Goal: Transaction & Acquisition: Subscribe to service/newsletter

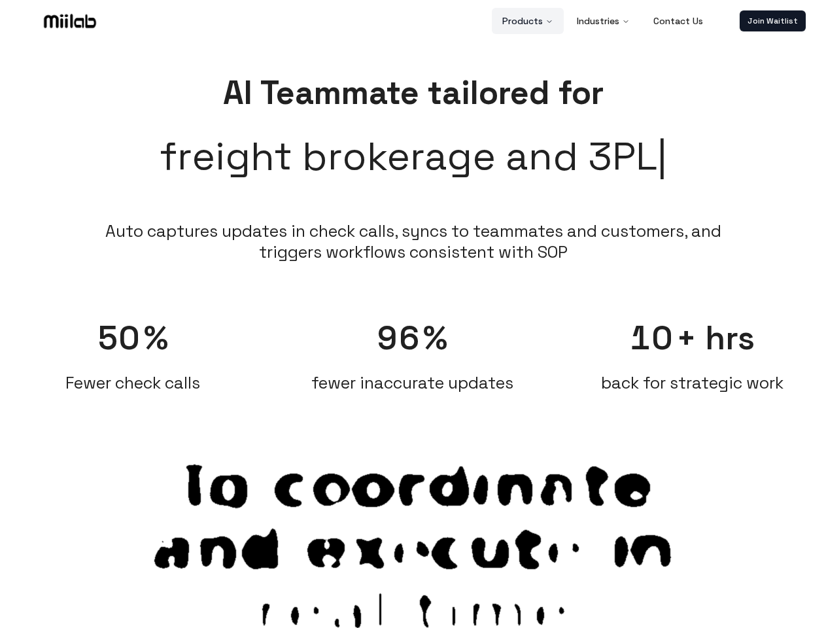
click at [529, 21] on button "Products" at bounding box center [528, 21] width 72 height 26
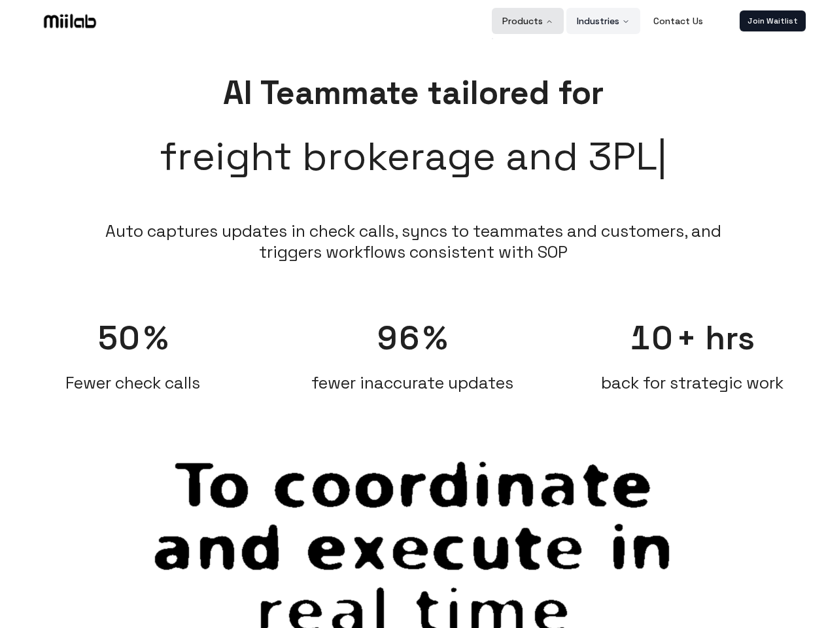
click at [604, 21] on button "Industries" at bounding box center [604, 21] width 74 height 26
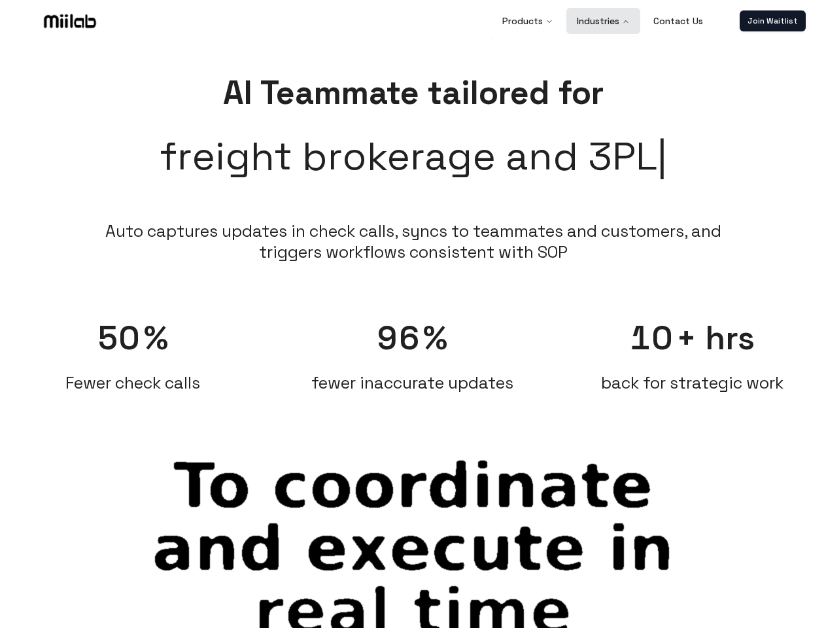
click at [773, 21] on link "Join Waitlist" at bounding box center [773, 20] width 66 height 21
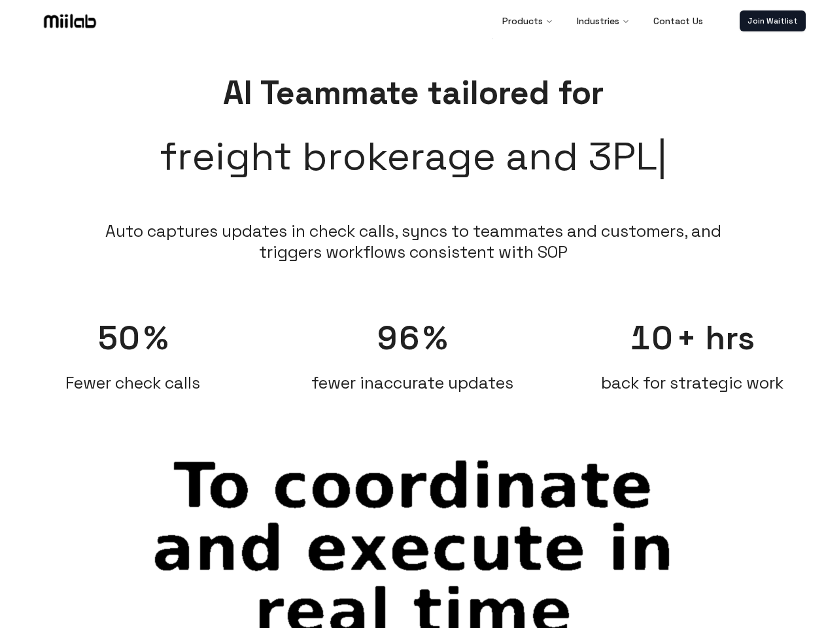
click at [133, 349] on span "50" at bounding box center [119, 338] width 44 height 42
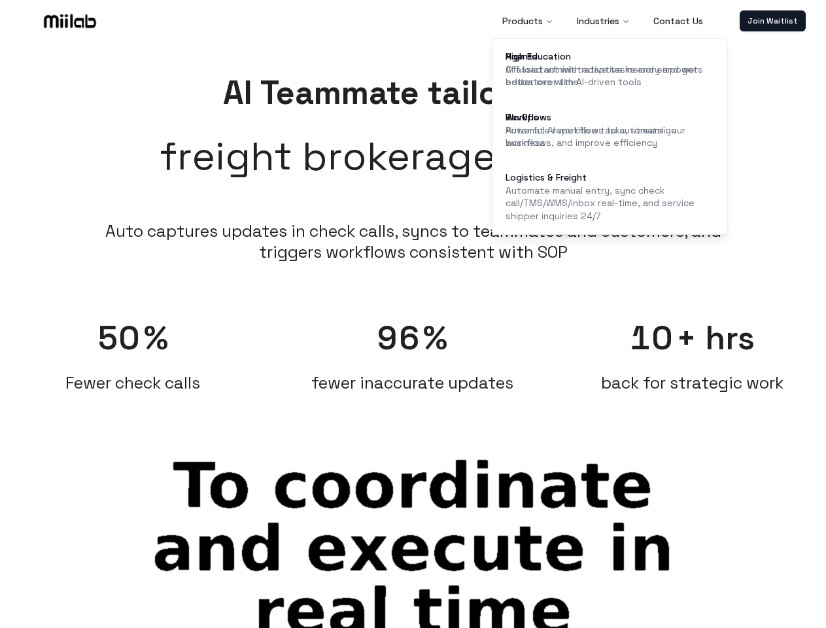
click at [413, 349] on span "96" at bounding box center [399, 338] width 43 height 42
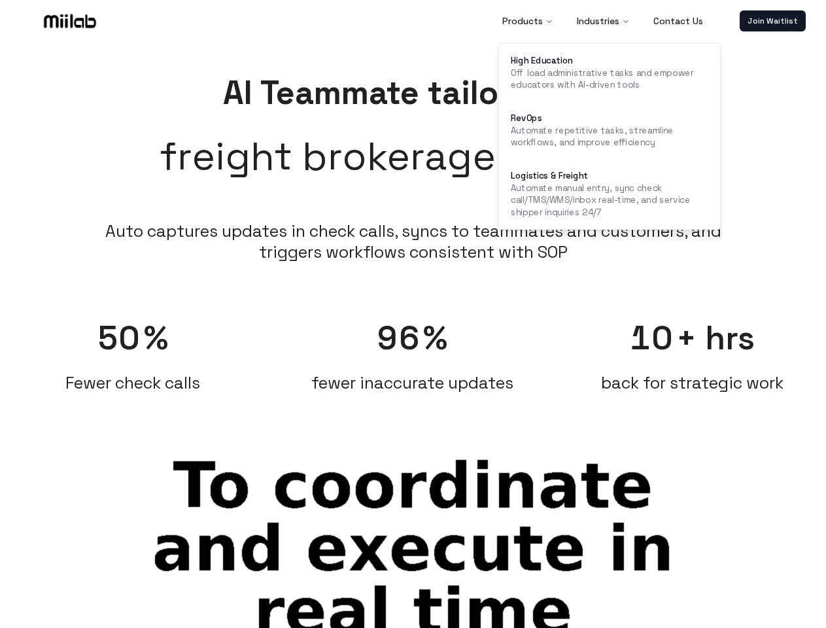
click at [693, 349] on span "+ hrs" at bounding box center [716, 338] width 79 height 42
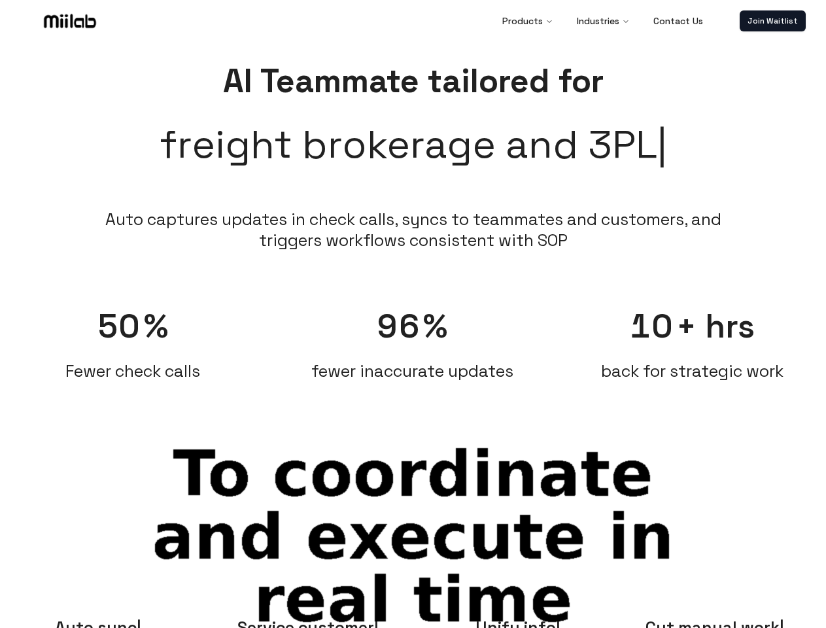
click at [98, 622] on span "Auto sync" at bounding box center [98, 627] width 86 height 21
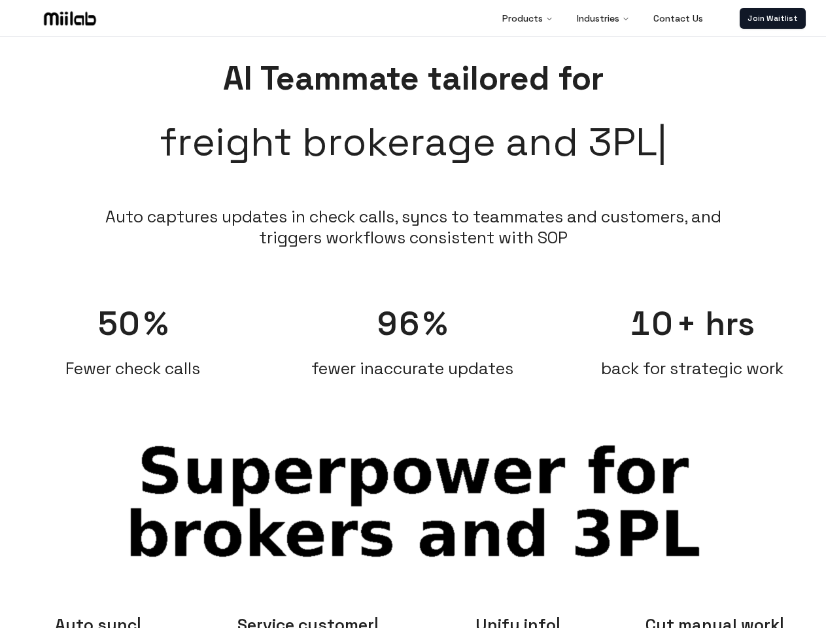
click at [308, 622] on span "Service customer" at bounding box center [308, 624] width 141 height 21
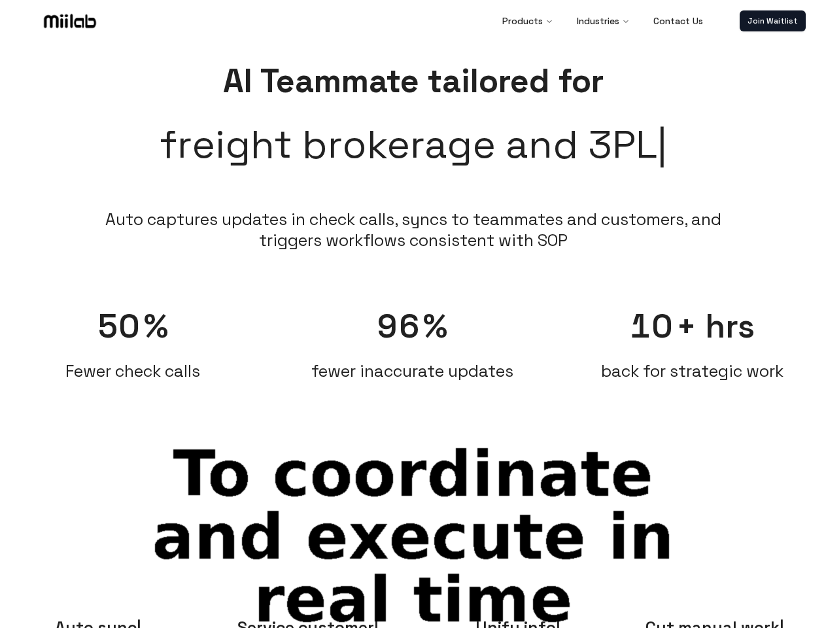
click at [518, 622] on span "Unify info" at bounding box center [518, 627] width 85 height 21
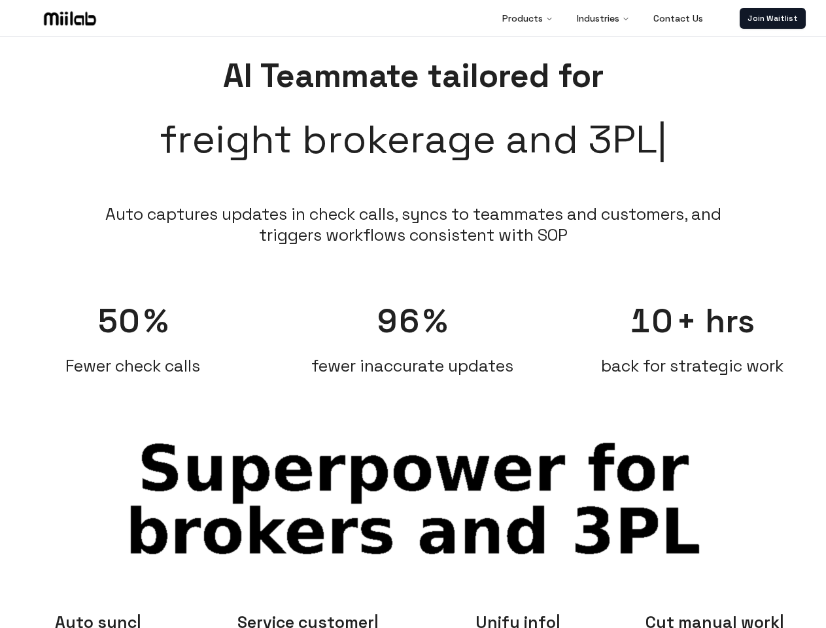
click at [728, 622] on span "Cut manual work" at bounding box center [715, 622] width 139 height 21
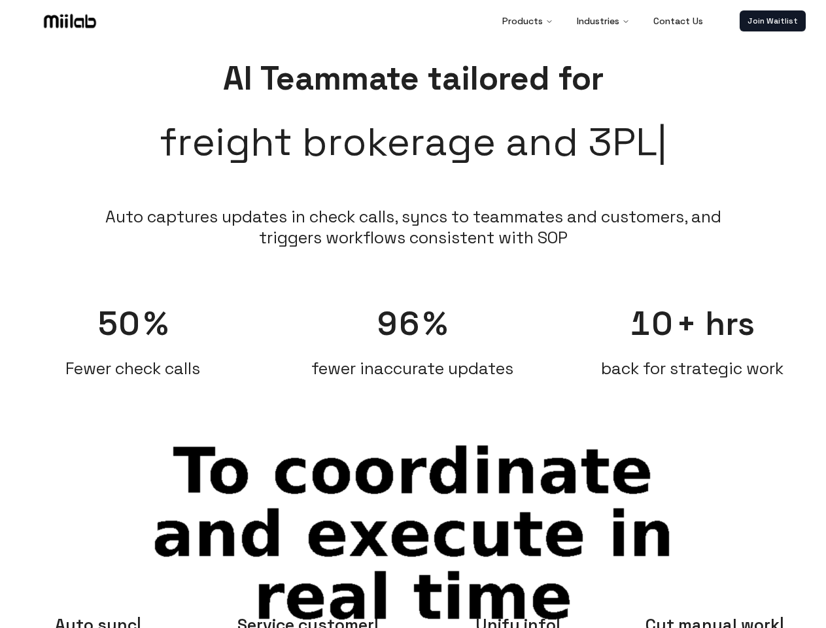
scroll to position [12, 0]
